Goal: Task Accomplishment & Management: Manage account settings

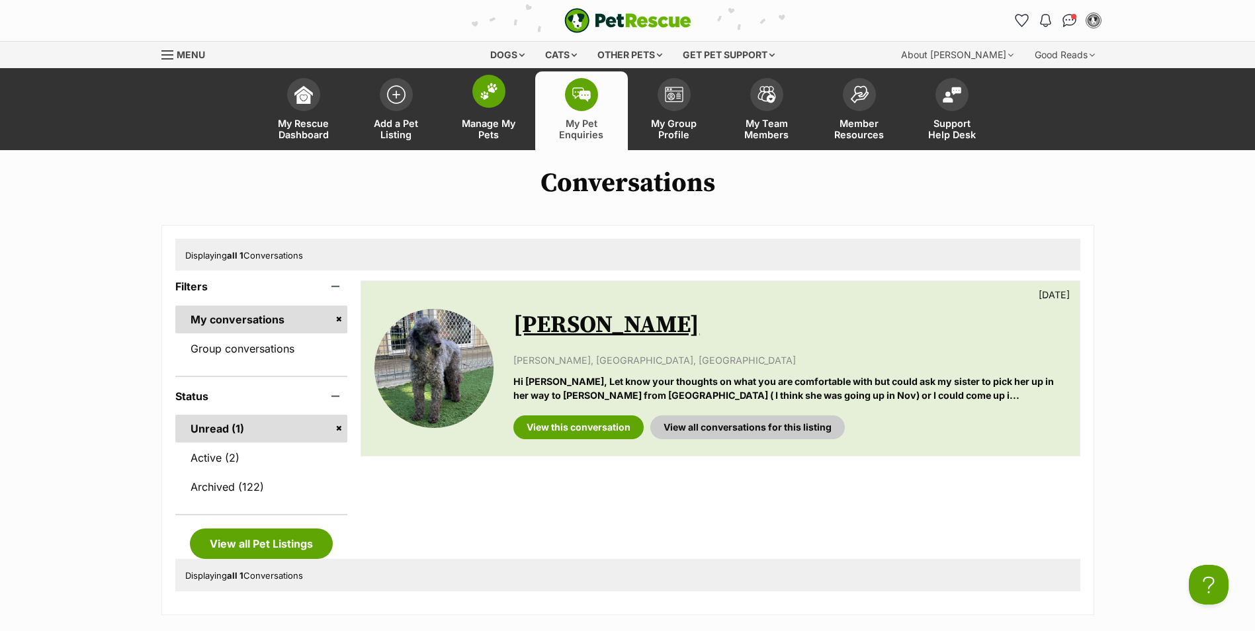
click at [487, 99] on img at bounding box center [489, 91] width 19 height 17
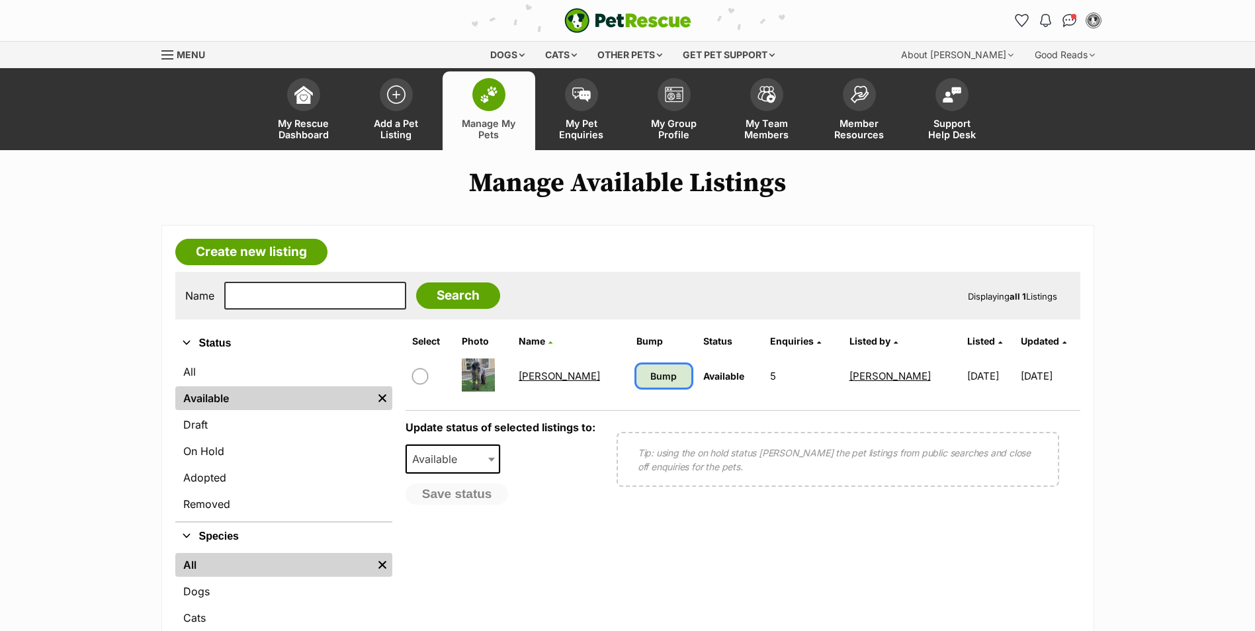
click at [650, 380] on span "Bump" at bounding box center [663, 376] width 26 height 14
